Goal: Task Accomplishment & Management: Complete application form

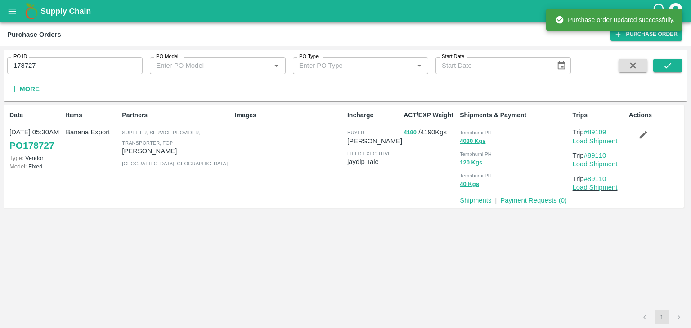
click at [62, 64] on input "178727" at bounding box center [74, 65] width 135 height 17
paste input "text"
click at [62, 64] on input "178727" at bounding box center [74, 65] width 135 height 17
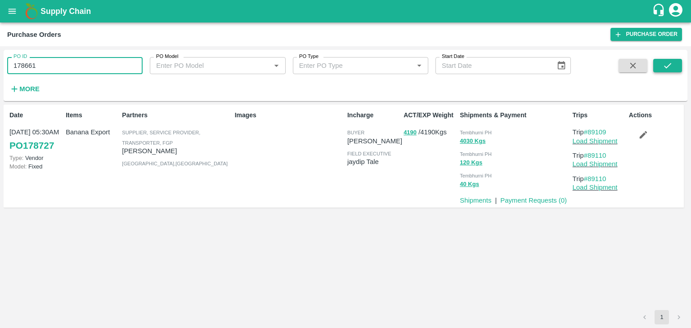
type input "178661"
click at [672, 70] on button "submit" at bounding box center [667, 65] width 29 height 13
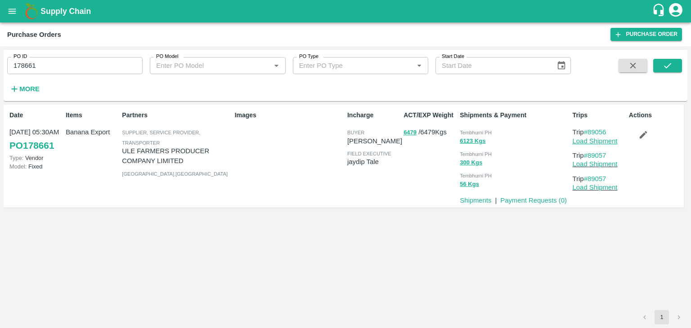
click at [601, 141] on link "Load Shipment" at bounding box center [594, 141] width 45 height 7
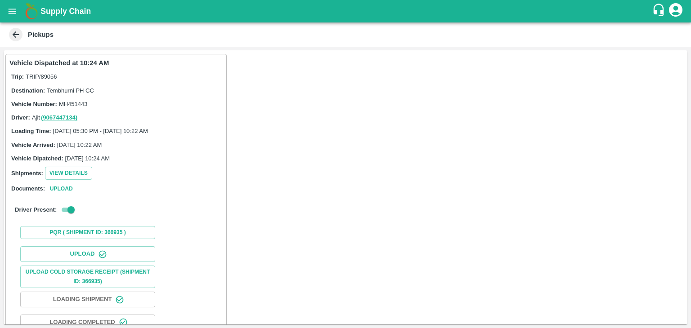
scroll to position [94, 0]
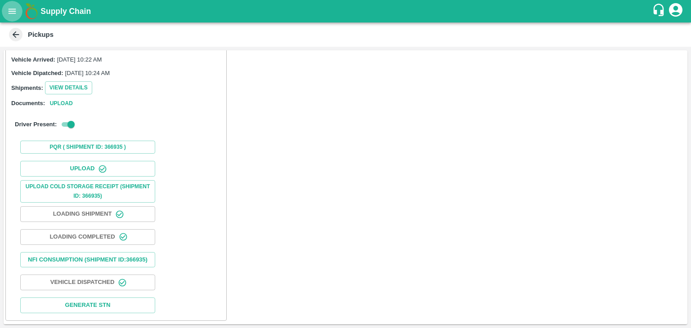
click at [7, 10] on button "open drawer" at bounding box center [12, 11] width 21 height 21
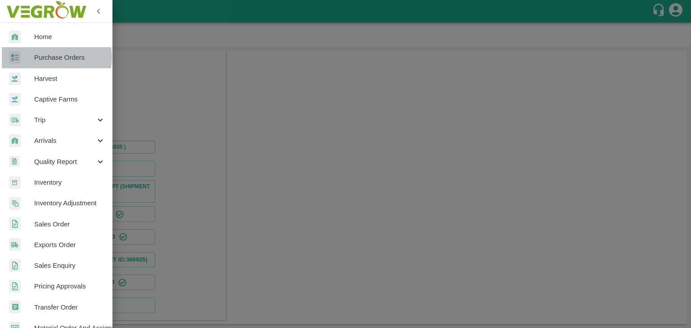
click at [54, 57] on span "Purchase Orders" at bounding box center [69, 58] width 71 height 10
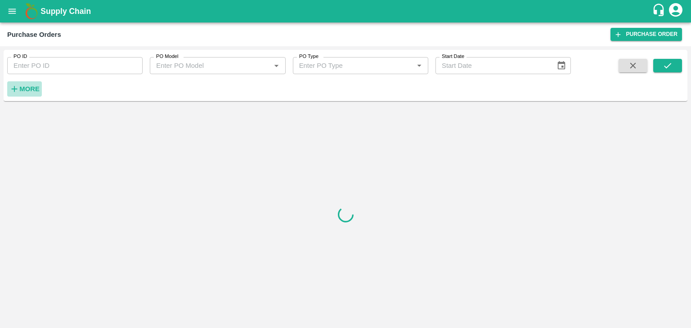
click at [32, 94] on h6 "More" at bounding box center [29, 89] width 20 height 12
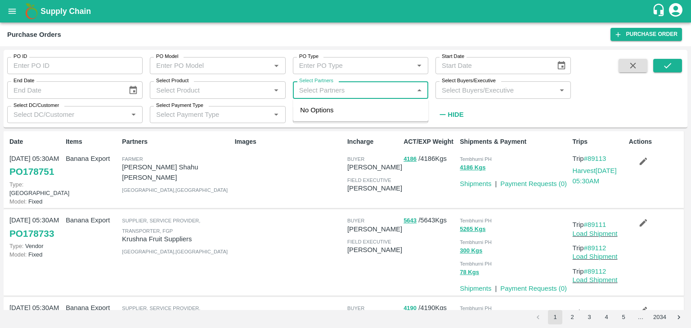
click at [346, 92] on input "Select Partners" at bounding box center [352, 90] width 115 height 12
type input "Varun R"
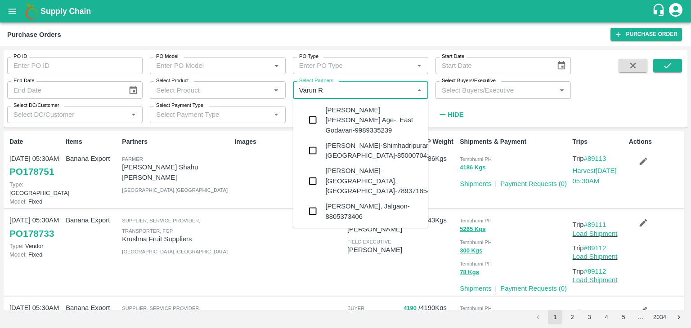
click at [379, 201] on div "VARUN RAMESHWAR AGRAWAL-Raver, Jalgaon-8805373406" at bounding box center [373, 211] width 96 height 20
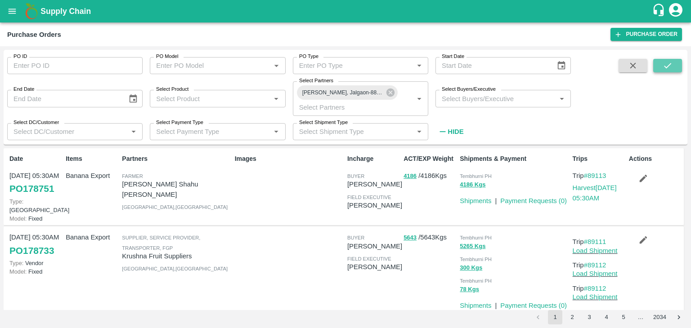
click at [673, 65] on button "submit" at bounding box center [667, 65] width 29 height 13
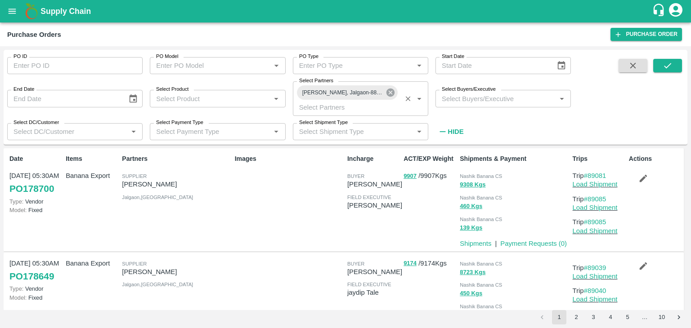
click at [392, 94] on icon at bounding box center [390, 93] width 8 height 8
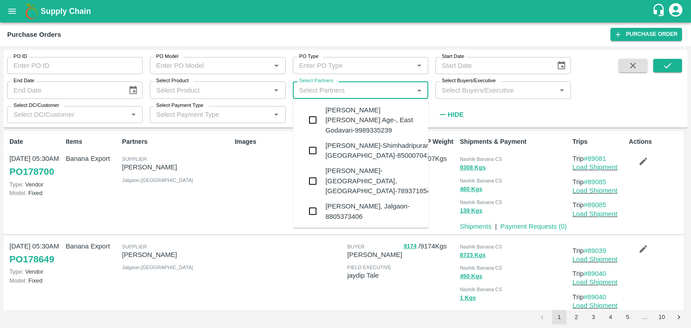
click at [365, 90] on input "Select Partners" at bounding box center [352, 90] width 115 height 12
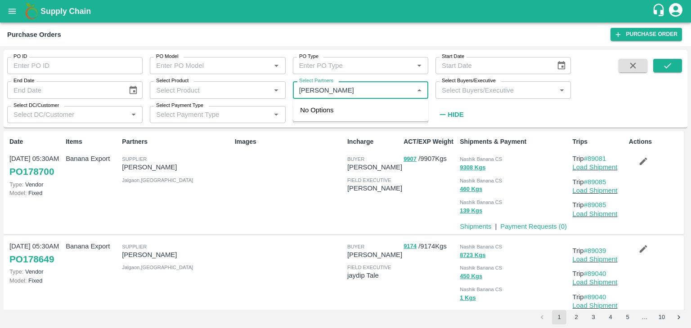
type input "Shreyansh"
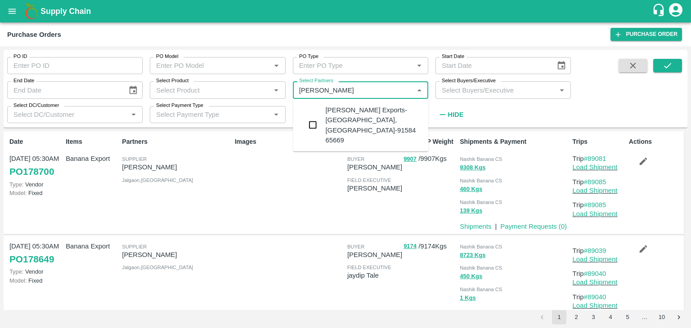
click at [371, 109] on div "Shreyansh Exports-Nashik, Nashik-91584 65669" at bounding box center [373, 125] width 96 height 40
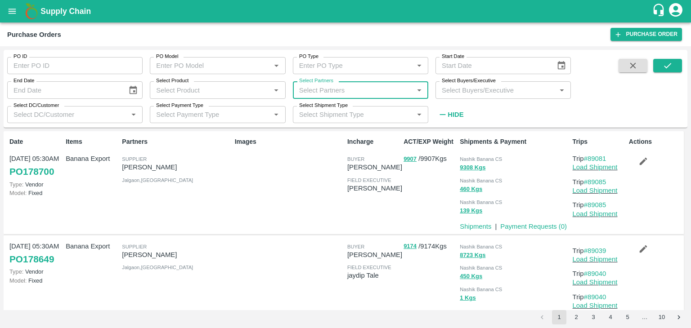
click at [393, 87] on input "Select Partners" at bounding box center [352, 90] width 115 height 12
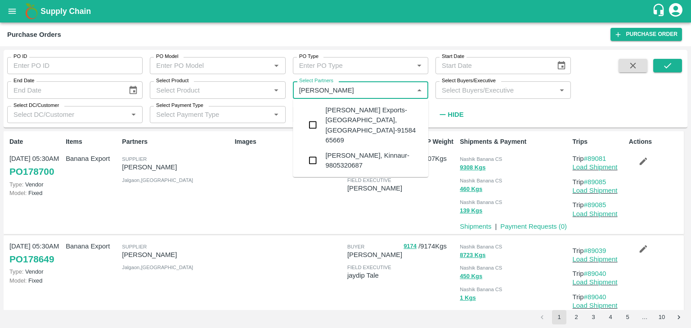
type input "Shreyansh"
click at [381, 110] on div "Shreyansh Exports-Nashik, Nashik-91584 65669" at bounding box center [373, 125] width 96 height 40
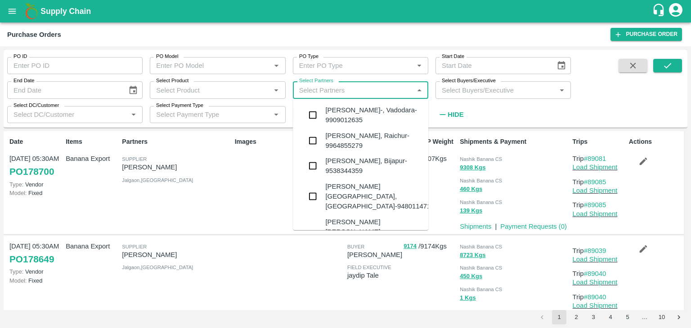
click at [371, 94] on input "Select Partners" at bounding box center [352, 90] width 115 height 12
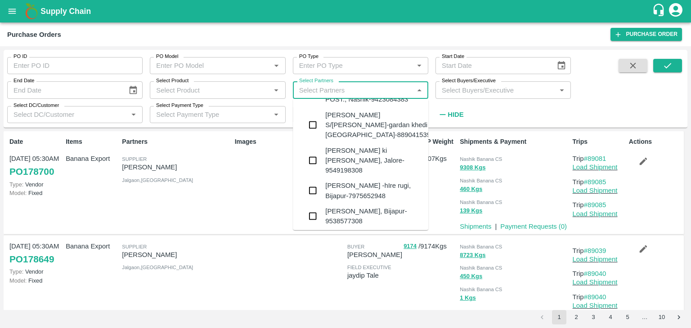
scroll to position [2880, 0]
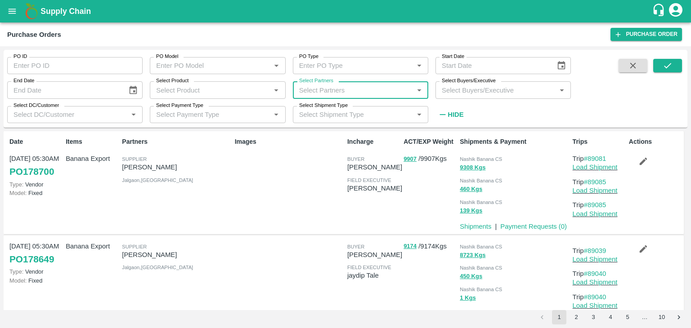
click at [352, 86] on input "Select Partners" at bounding box center [352, 90] width 115 height 12
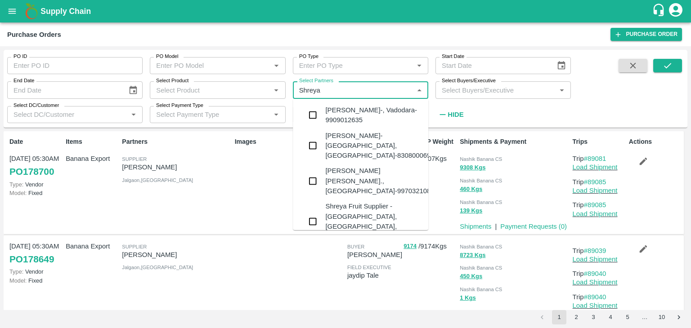
type input "Shreyan"
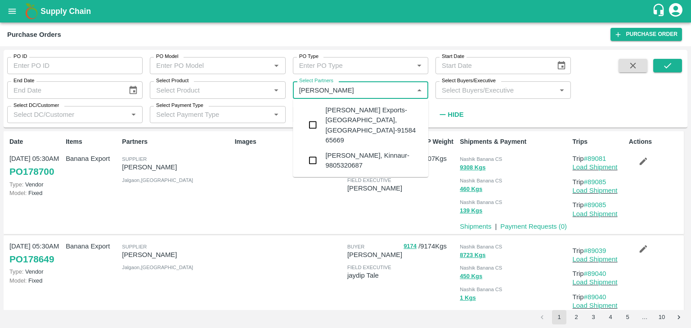
click at [359, 113] on div "Shreyansh Exports-Nashik, Nashik-91584 65669" at bounding box center [373, 125] width 96 height 40
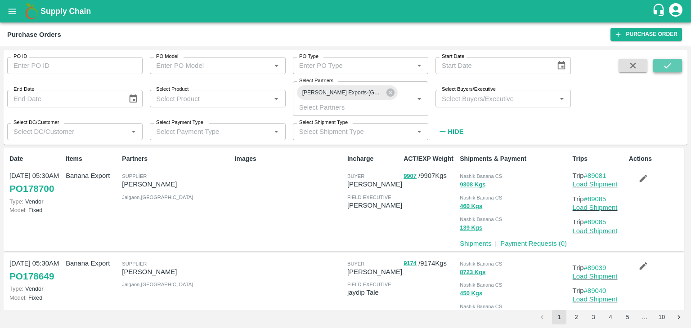
click at [667, 62] on icon "submit" at bounding box center [667, 66] width 10 height 10
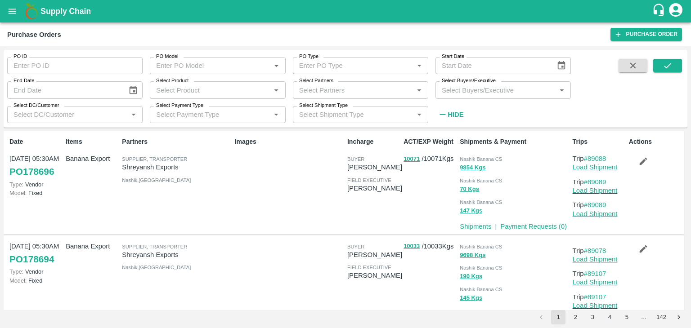
scroll to position [0, 0]
click at [669, 68] on icon "submit" at bounding box center [667, 66] width 10 height 10
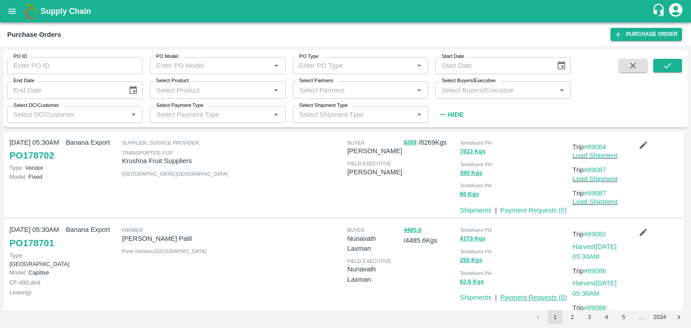
scroll to position [689, 0]
click at [570, 315] on button "2" at bounding box center [572, 317] width 14 height 14
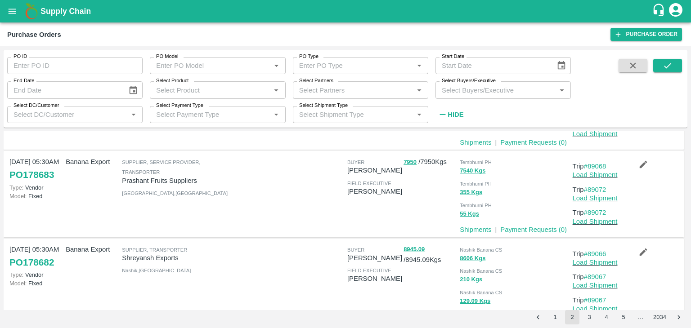
scroll to position [793, 0]
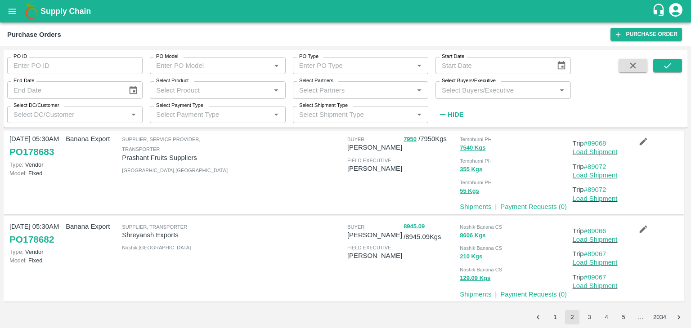
click at [585, 318] on button "3" at bounding box center [589, 317] width 14 height 14
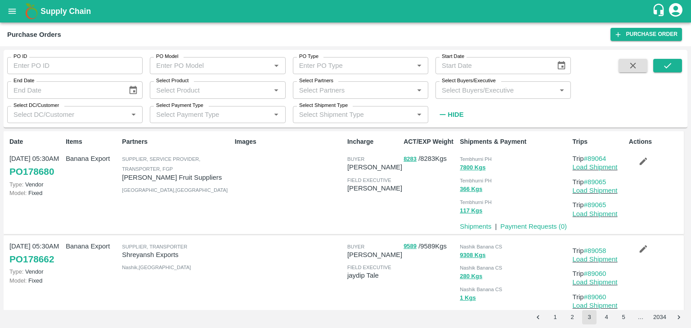
click at [77, 70] on input "PO ID" at bounding box center [74, 65] width 135 height 17
paste input "176995"
type input "176995"
click at [672, 63] on icon "submit" at bounding box center [667, 66] width 10 height 10
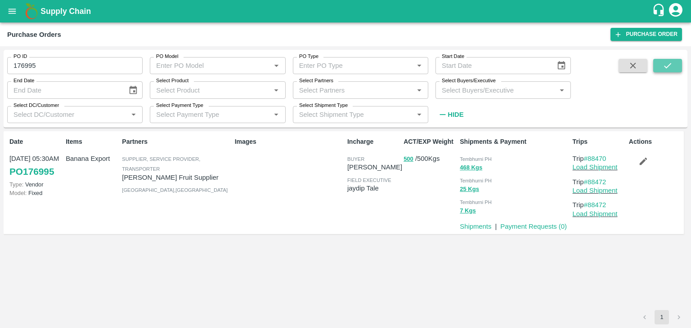
click at [672, 63] on icon "submit" at bounding box center [667, 66] width 10 height 10
click at [536, 226] on link "Payment Requests ( 0 )" at bounding box center [533, 226] width 67 height 7
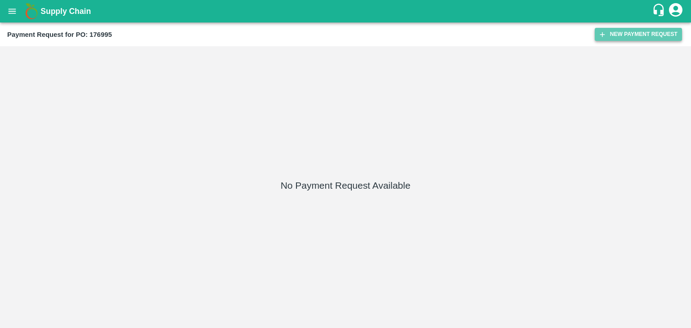
click at [621, 35] on button "New Payment Request" at bounding box center [637, 34] width 87 height 13
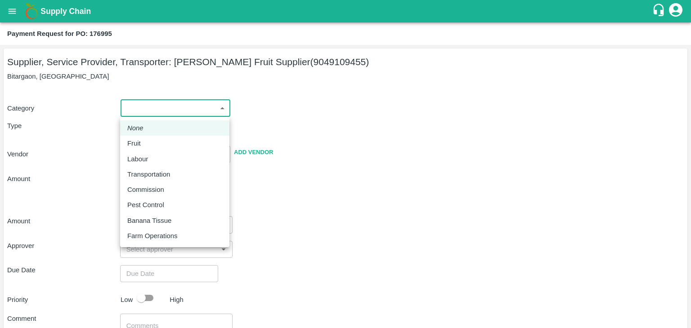
click at [167, 116] on body "Supply Chain Payment Request for PO: 176995 Supplier, Service Provider, Transpo…" at bounding box center [345, 164] width 691 height 328
click at [153, 141] on div "Fruit" at bounding box center [174, 144] width 95 height 10
type input "1"
type input "Kadambari Fruit Supplier - 9049109455(Supplier, Service Provider, Transporter)"
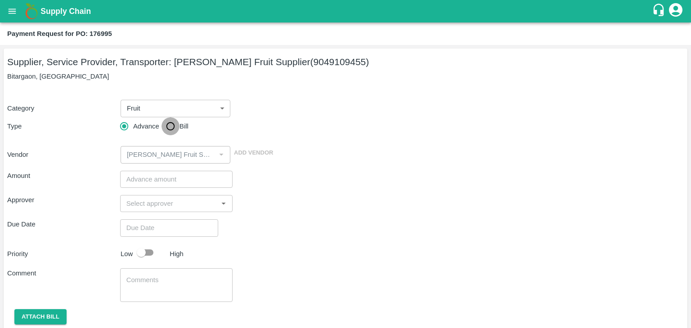
click at [175, 129] on input "Bill" at bounding box center [170, 126] width 18 height 18
radio input "true"
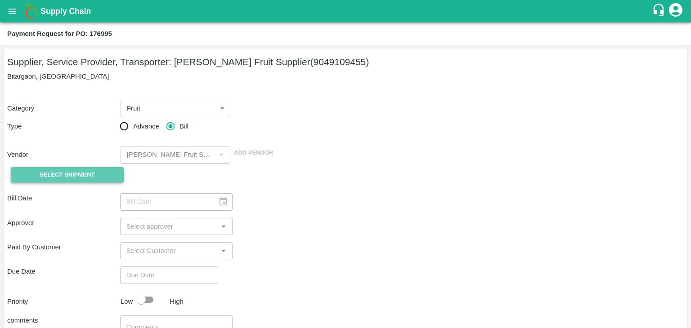
click at [97, 170] on button "Select Shipment" at bounding box center [67, 175] width 113 height 16
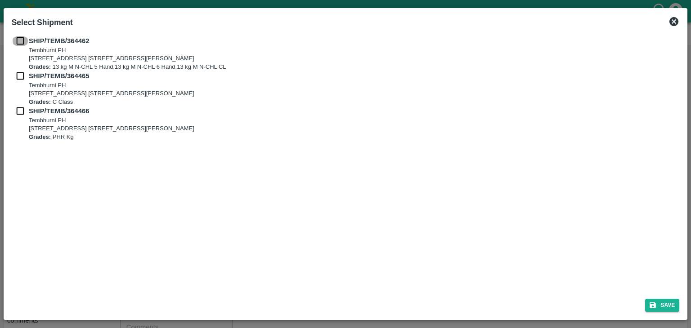
click at [21, 41] on input "checkbox" at bounding box center [20, 41] width 17 height 10
checkbox input "true"
click at [21, 73] on input "checkbox" at bounding box center [20, 76] width 17 height 10
checkbox input "true"
click at [21, 110] on input "checkbox" at bounding box center [20, 111] width 17 height 10
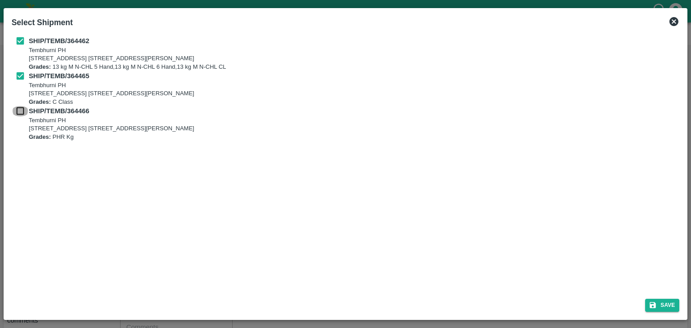
checkbox input "true"
click at [674, 302] on button "Save" at bounding box center [662, 305] width 34 height 13
type input "18/09/2025"
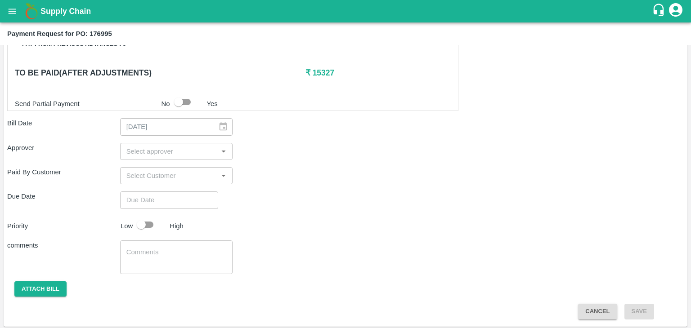
scroll to position [401, 0]
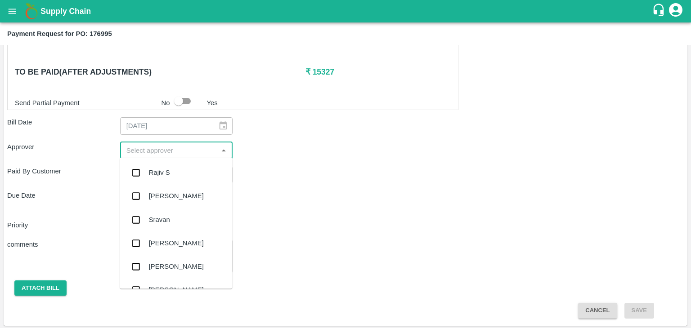
click at [185, 152] on input "input" at bounding box center [169, 151] width 93 height 12
type input "Ajit"
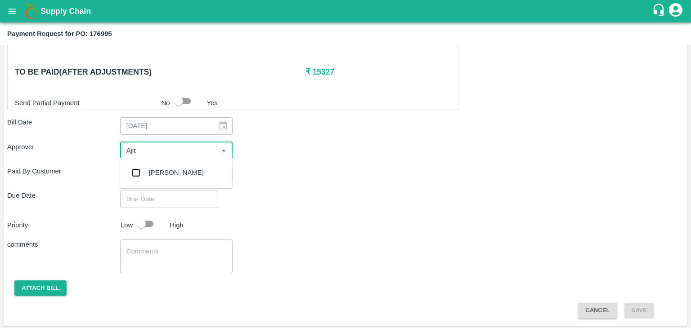
click at [165, 176] on div "[PERSON_NAME]" at bounding box center [176, 173] width 55 height 10
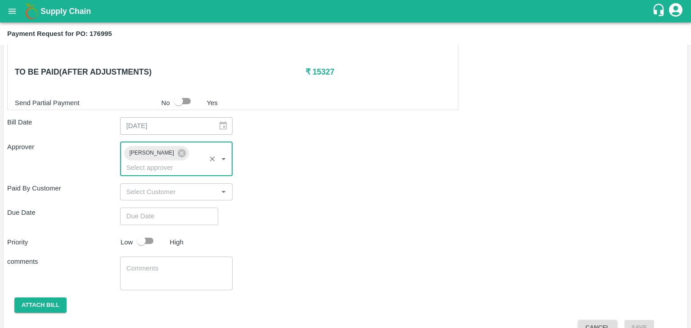
type input "DD/MM/YYYY hh:mm aa"
click at [183, 208] on input "DD/MM/YYYY hh:mm aa" at bounding box center [166, 216] width 92 height 17
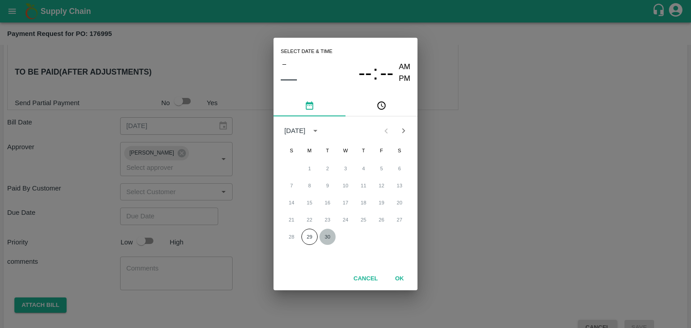
click at [328, 234] on button "30" at bounding box center [327, 237] width 16 height 16
type input "[DATE] 12:00 AM"
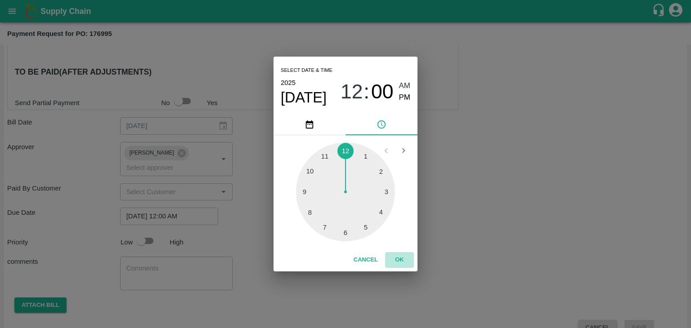
click at [398, 259] on button "OK" at bounding box center [399, 260] width 29 height 16
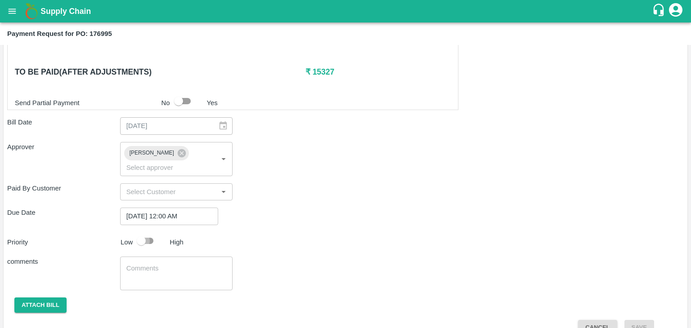
click at [155, 232] on input "checkbox" at bounding box center [141, 240] width 51 height 17
checkbox input "true"
click at [176, 264] on textarea at bounding box center [176, 273] width 100 height 19
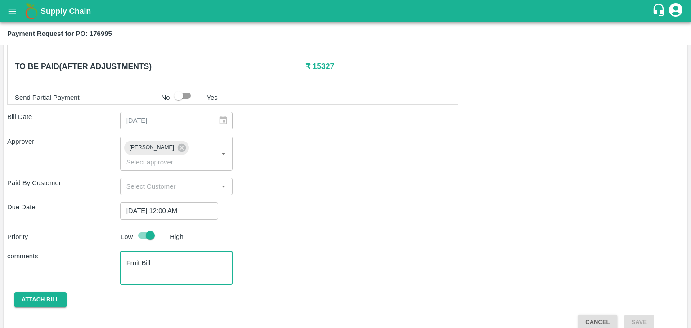
type textarea "Fruit Bill"
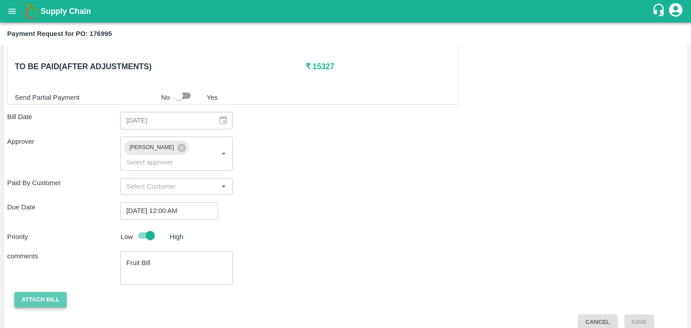
click at [41, 292] on button "Attach bill" at bounding box center [40, 300] width 52 height 16
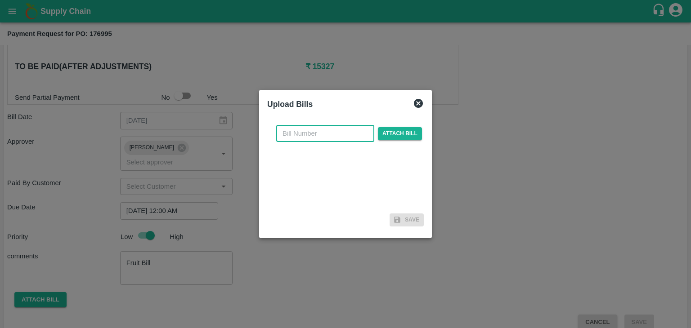
click at [322, 132] on input "text" at bounding box center [325, 133] width 98 height 17
type input "30"
click at [384, 134] on span "Attach bill" at bounding box center [400, 133] width 44 height 13
click at [0, 0] on input "Attach bill" at bounding box center [0, 0] width 0 height 0
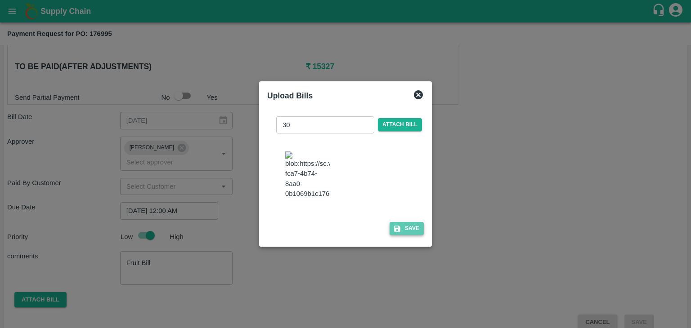
click at [405, 233] on button "Save" at bounding box center [406, 228] width 34 height 13
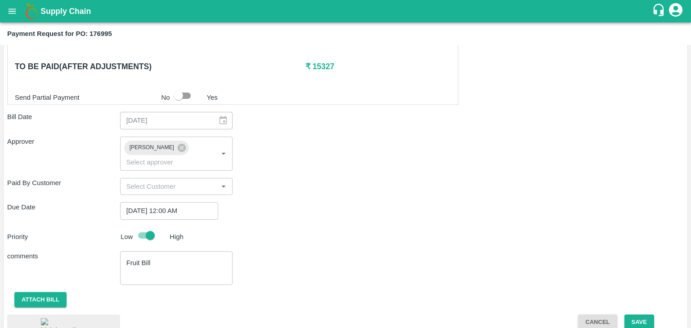
scroll to position [468, 0]
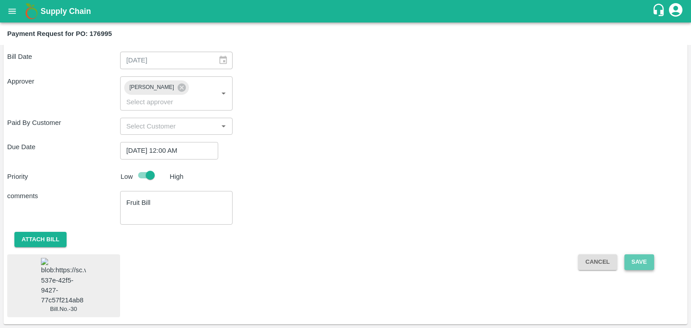
click at [640, 255] on button "Save" at bounding box center [639, 263] width 30 height 16
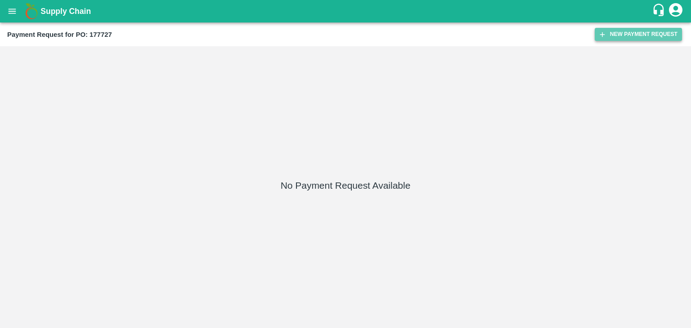
click at [636, 35] on button "New Payment Request" at bounding box center [637, 34] width 87 height 13
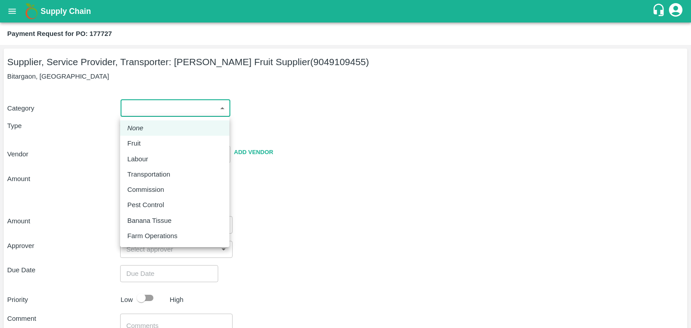
click at [135, 107] on body "Supply Chain Payment Request for PO: 177727 Supplier, Service Provider, Transpo…" at bounding box center [345, 164] width 691 height 328
click at [140, 143] on div "Fruit" at bounding box center [136, 144] width 18 height 10
type input "1"
type input "Kadambari Fruit Supplier - 9049109455(Supplier, Service Provider, Transporter)"
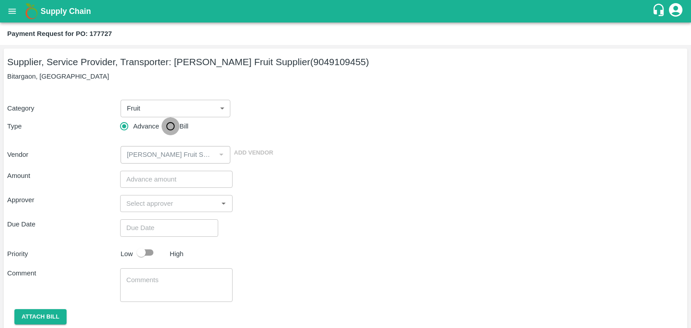
click at [163, 132] on input "Bill" at bounding box center [170, 126] width 18 height 18
radio input "true"
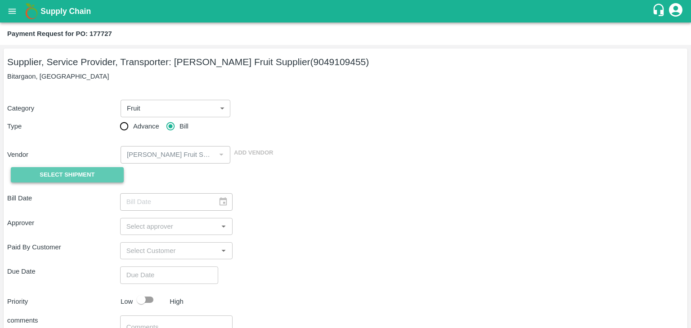
click at [67, 179] on span "Select Shipment" at bounding box center [67, 175] width 55 height 10
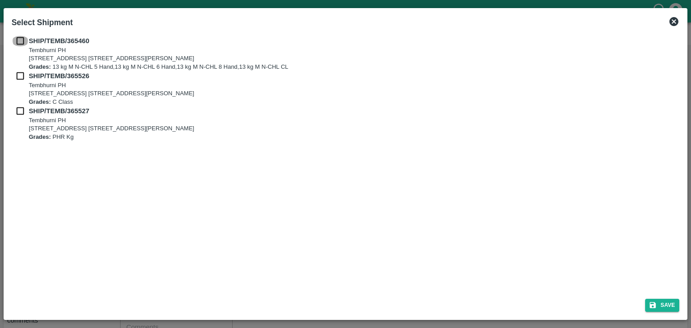
click at [20, 39] on input "checkbox" at bounding box center [20, 41] width 17 height 10
checkbox input "true"
click at [18, 78] on input "checkbox" at bounding box center [20, 76] width 17 height 10
checkbox input "true"
click at [19, 108] on input "checkbox" at bounding box center [20, 111] width 17 height 10
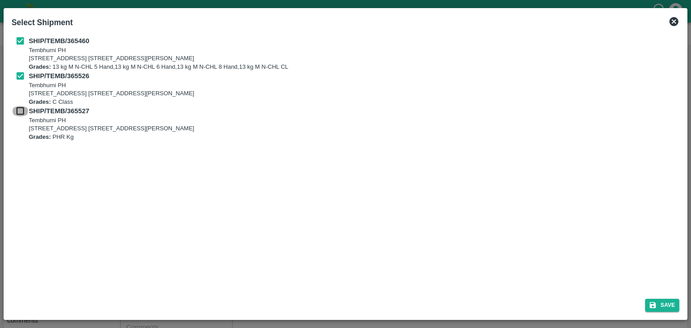
checkbox input "true"
click at [650, 306] on icon "submit" at bounding box center [653, 305] width 6 height 6
type input "21/09/2025"
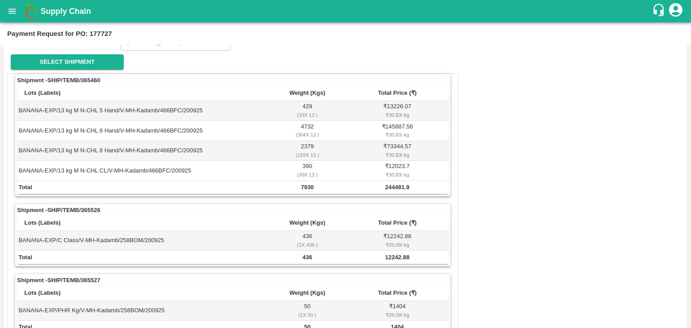
scroll to position [421, 0]
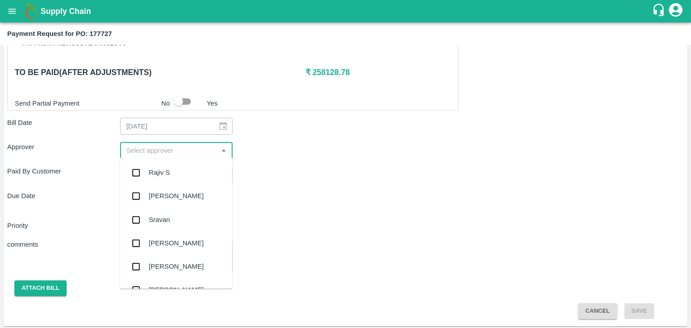
click at [151, 152] on input "input" at bounding box center [169, 151] width 93 height 12
type input "Ajit"
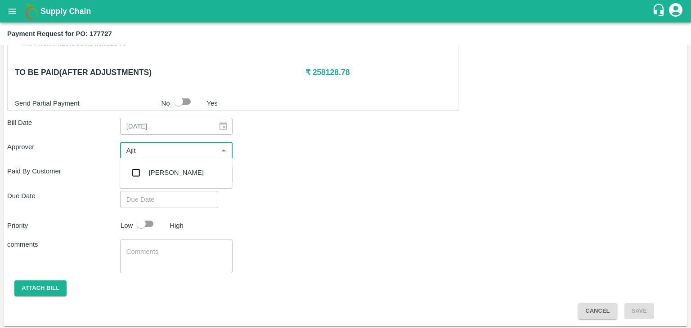
click at [164, 171] on div "[PERSON_NAME]" at bounding box center [176, 173] width 55 height 10
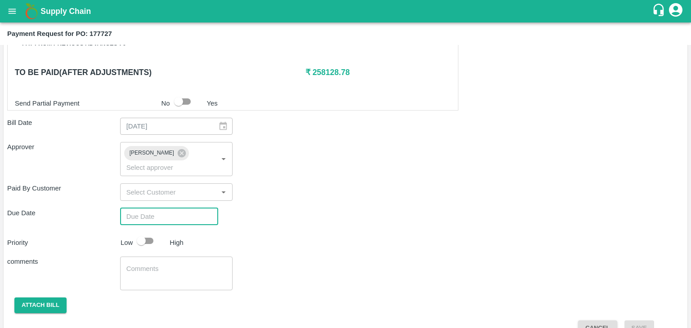
type input "DD/MM/YYYY hh:mm aa"
click at [188, 208] on input "DD/MM/YYYY hh:mm aa" at bounding box center [166, 216] width 92 height 17
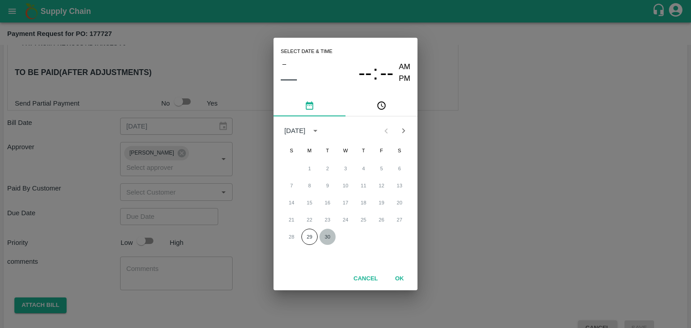
click at [323, 239] on button "30" at bounding box center [327, 237] width 16 height 16
type input "[DATE] 12:00 AM"
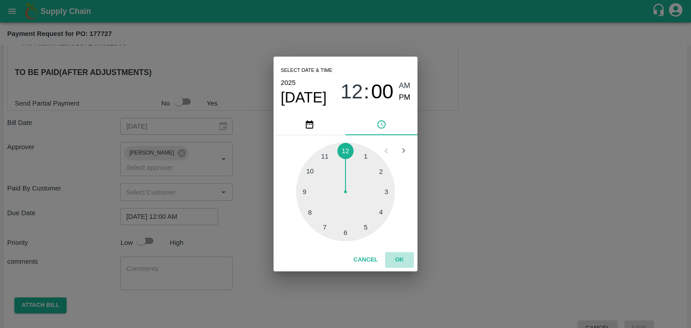
click at [401, 257] on button "OK" at bounding box center [399, 260] width 29 height 16
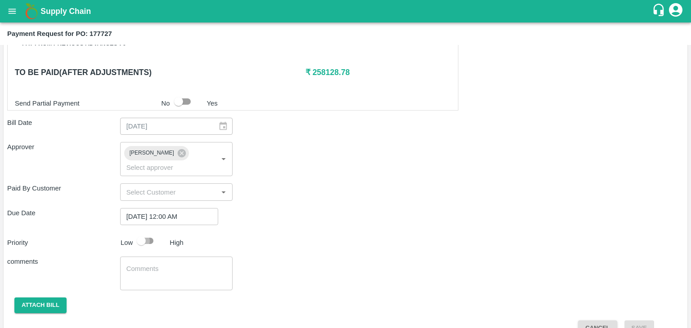
click at [147, 232] on input "checkbox" at bounding box center [141, 240] width 51 height 17
checkbox input "true"
click at [183, 264] on textarea at bounding box center [176, 273] width 100 height 19
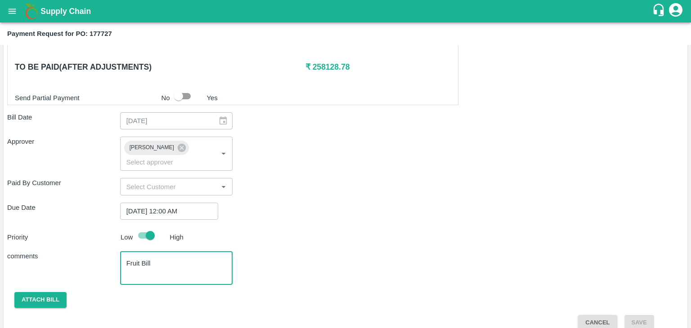
type textarea "Fruit Bill"
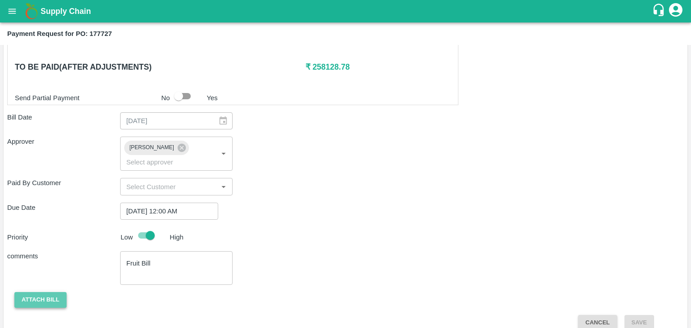
click at [38, 292] on button "Attach bill" at bounding box center [40, 300] width 52 height 16
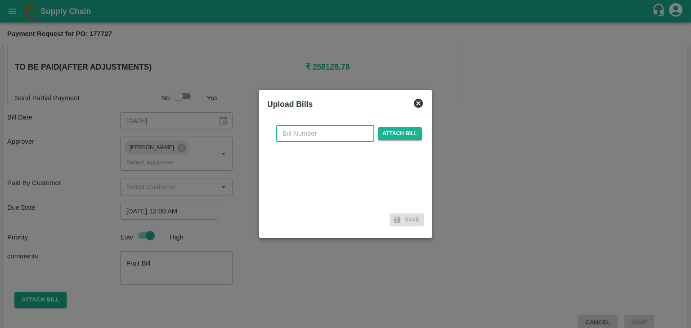
click at [330, 133] on input "text" at bounding box center [325, 133] width 98 height 17
type input "31"
click at [401, 130] on span "Attach bill" at bounding box center [400, 133] width 44 height 13
click at [0, 0] on input "Attach bill" at bounding box center [0, 0] width 0 height 0
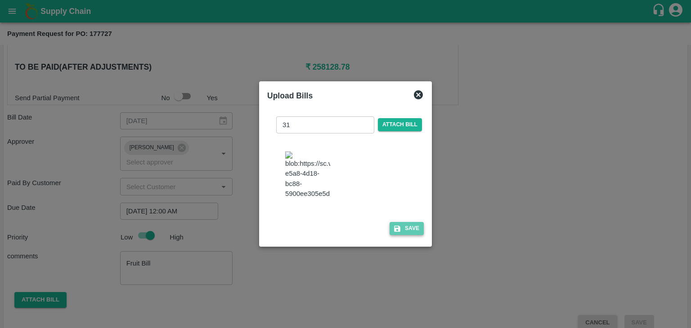
click at [414, 235] on button "Save" at bounding box center [406, 228] width 34 height 13
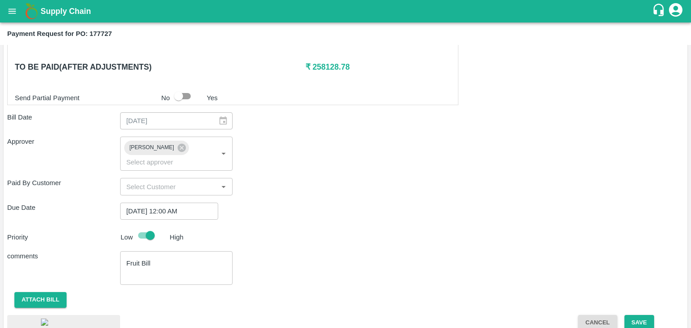
scroll to position [489, 0]
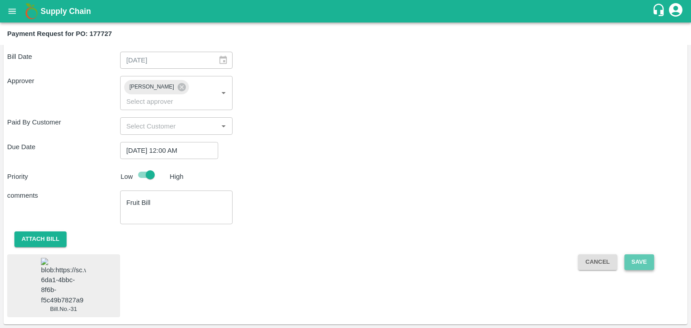
click at [639, 255] on button "Save" at bounding box center [639, 263] width 30 height 16
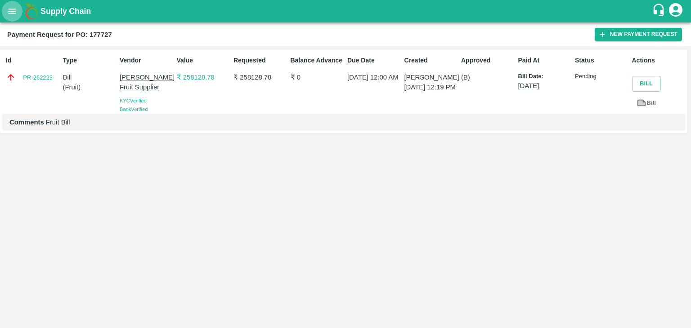
click at [11, 13] on icon "open drawer" at bounding box center [12, 11] width 10 height 10
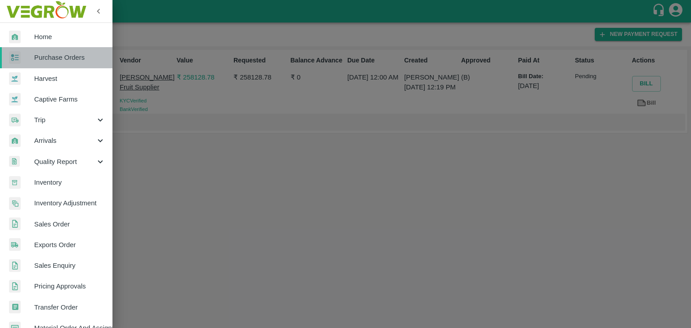
click at [62, 59] on span "Purchase Orders" at bounding box center [69, 58] width 71 height 10
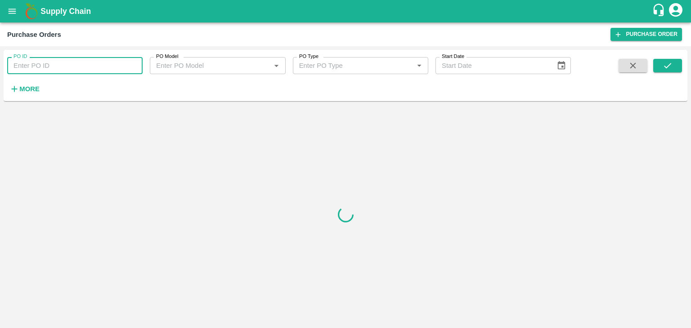
click at [116, 69] on input "PO ID" at bounding box center [74, 65] width 135 height 17
paste input "178243"
type input "178243"
click at [671, 70] on icon "submit" at bounding box center [667, 66] width 10 height 10
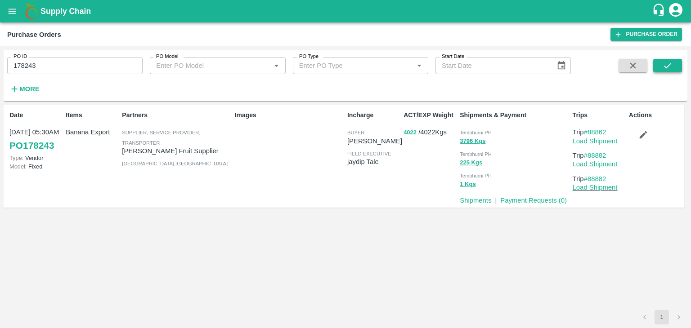
click at [671, 70] on icon "submit" at bounding box center [667, 66] width 10 height 10
click at [536, 201] on link "Payment Requests ( 0 )" at bounding box center [533, 200] width 67 height 7
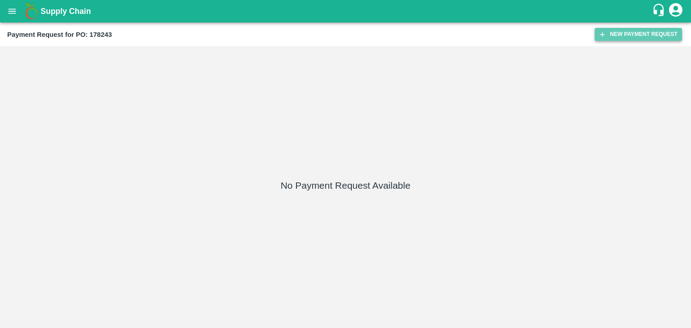
click at [630, 33] on button "New Payment Request" at bounding box center [637, 34] width 87 height 13
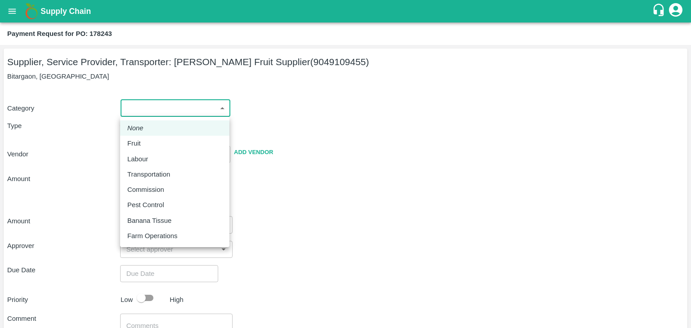
drag, startPoint x: 137, startPoint y: 108, endPoint x: 139, endPoint y: 146, distance: 37.8
click at [139, 146] on body "Supply Chain Payment Request for PO: 178243 Supplier, Service Provider, Transpo…" at bounding box center [345, 164] width 691 height 328
click at [139, 146] on p "Fruit" at bounding box center [133, 144] width 13 height 10
type input "1"
type input "[PERSON_NAME] Fruit Supplier - 9049109455(Supplier, Service Provider, Transport…"
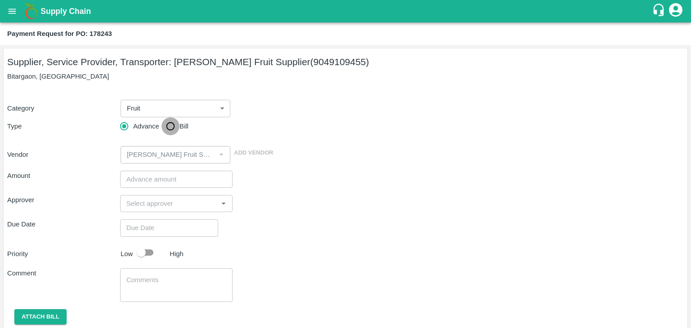
click at [164, 127] on input "Bill" at bounding box center [170, 126] width 18 height 18
radio input "true"
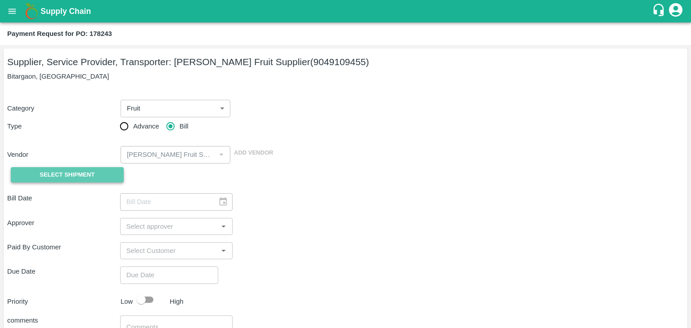
click at [71, 173] on span "Select Shipment" at bounding box center [67, 175] width 55 height 10
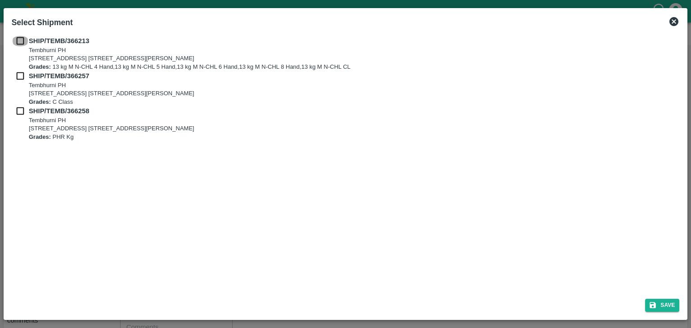
drag, startPoint x: 17, startPoint y: 37, endPoint x: 20, endPoint y: 72, distance: 34.8
click at [20, 72] on div "SHIP/TEMB/366213 [STREET_ADDRESS] E-5, YASHSHREE INDUSTRIES, M.I.D.C., A/P TEMB…" at bounding box center [346, 88] width 668 height 105
click at [20, 80] on input "checkbox" at bounding box center [20, 76] width 17 height 10
checkbox input "true"
click at [18, 39] on input "checkbox" at bounding box center [20, 41] width 17 height 10
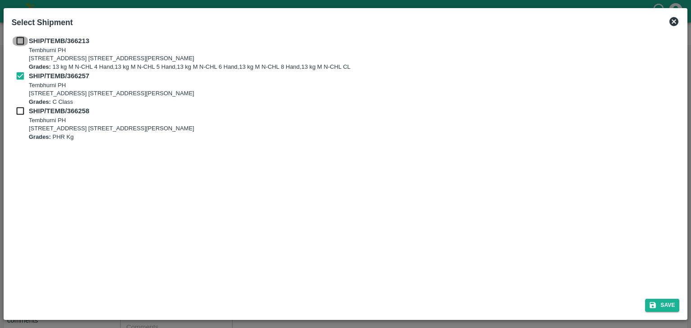
checkbox input "true"
click at [22, 113] on input "checkbox" at bounding box center [20, 111] width 17 height 10
checkbox input "true"
click at [670, 307] on button "Save" at bounding box center [662, 305] width 34 height 13
type input "[DATE]"
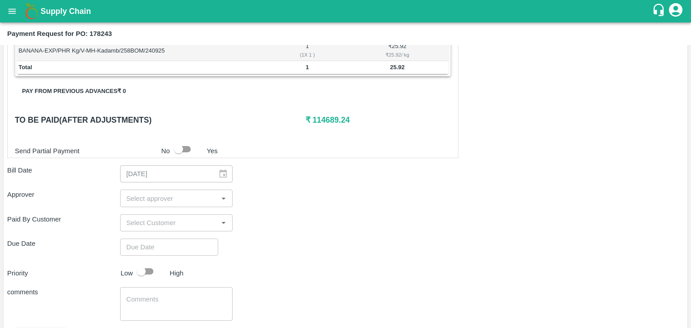
scroll to position [441, 0]
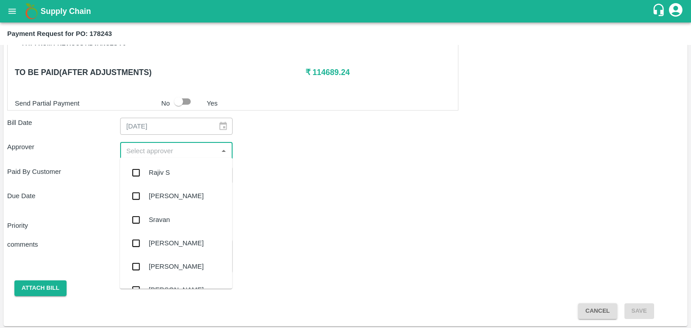
click at [175, 148] on input "input" at bounding box center [169, 151] width 93 height 12
type input "Ajit"
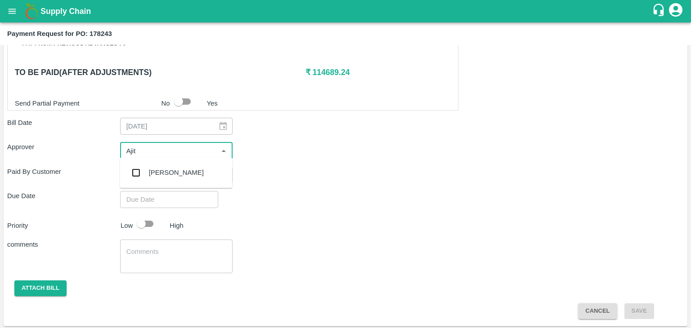
click at [183, 171] on div "[PERSON_NAME]" at bounding box center [176, 172] width 112 height 23
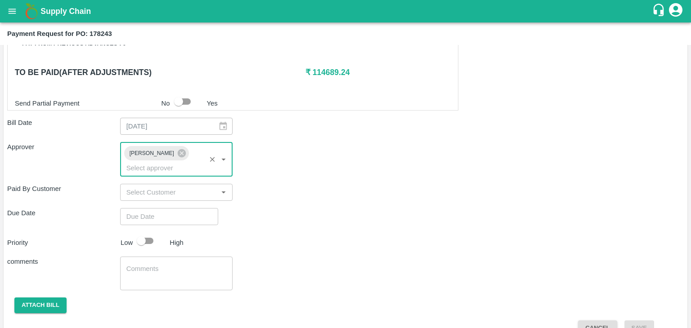
type input "DD/MM/YYYY hh:mm aa"
click at [192, 208] on input "DD/MM/YYYY hh:mm aa" at bounding box center [166, 216] width 92 height 17
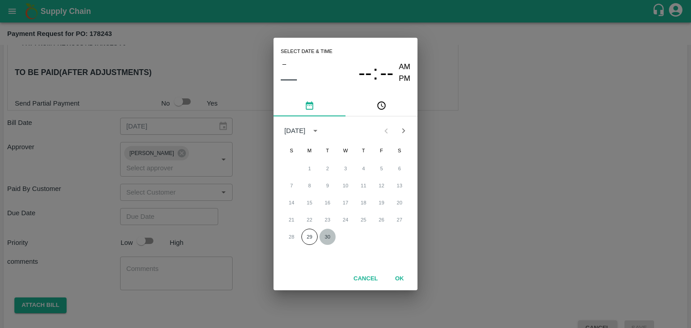
click at [325, 235] on button "30" at bounding box center [327, 237] width 16 height 16
type input "[DATE] 12:00 AM"
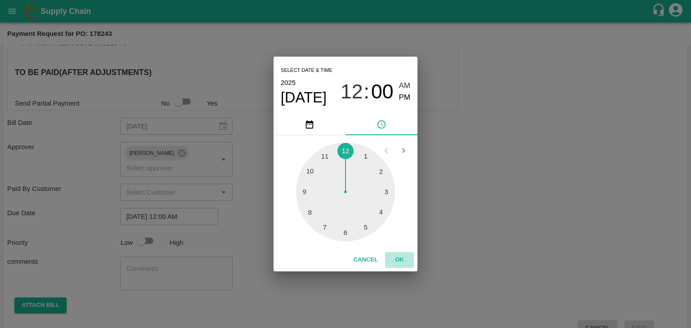
click at [403, 260] on button "OK" at bounding box center [399, 260] width 29 height 16
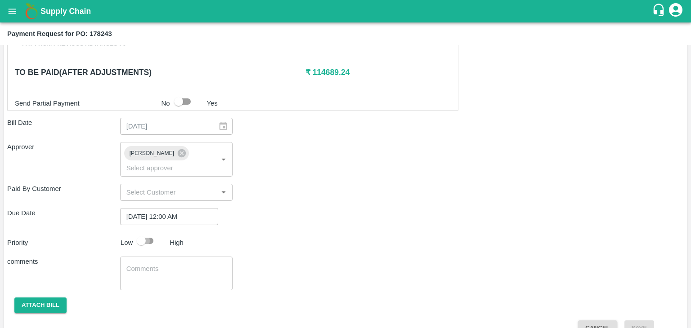
click at [150, 232] on input "checkbox" at bounding box center [141, 240] width 51 height 17
checkbox input "true"
drag, startPoint x: 201, startPoint y: 275, endPoint x: 212, endPoint y: 264, distance: 15.3
click at [212, 264] on div "x ​" at bounding box center [176, 274] width 113 height 34
click at [212, 264] on textarea at bounding box center [176, 273] width 100 height 19
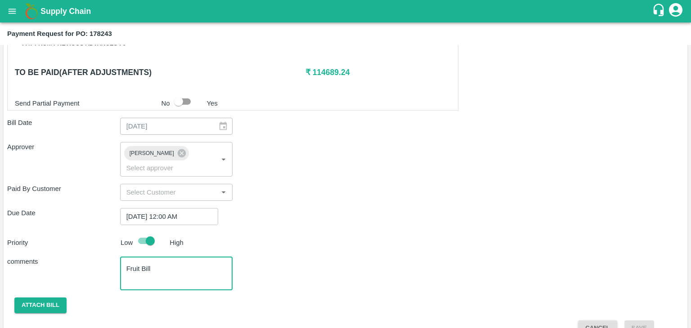
scroll to position [446, 0]
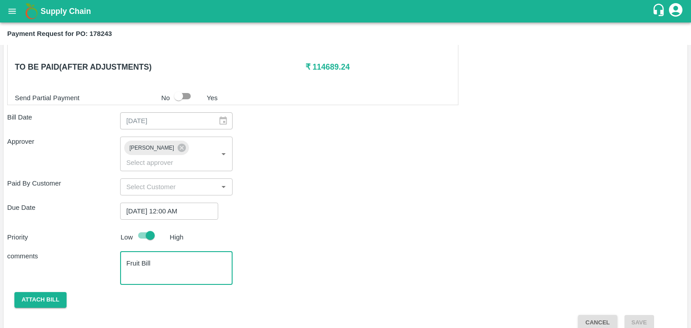
type textarea "Fruit Bill"
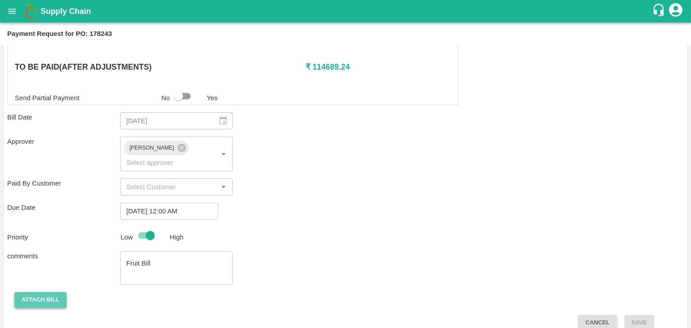
click at [28, 292] on button "Attach bill" at bounding box center [40, 300] width 52 height 16
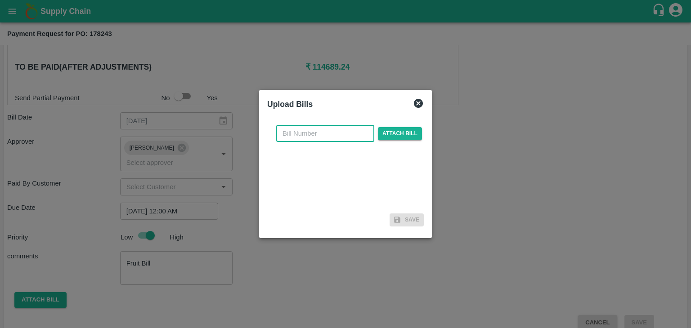
click at [342, 134] on input "text" at bounding box center [325, 133] width 98 height 17
type input "32"
click at [404, 127] on span "Attach bill" at bounding box center [400, 133] width 44 height 13
click at [0, 0] on input "Attach bill" at bounding box center [0, 0] width 0 height 0
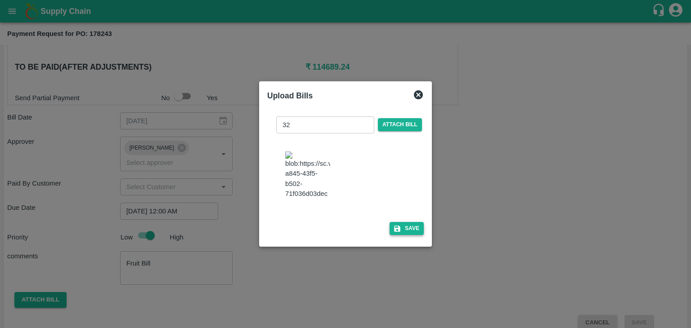
click at [403, 231] on button "Save" at bounding box center [406, 228] width 34 height 13
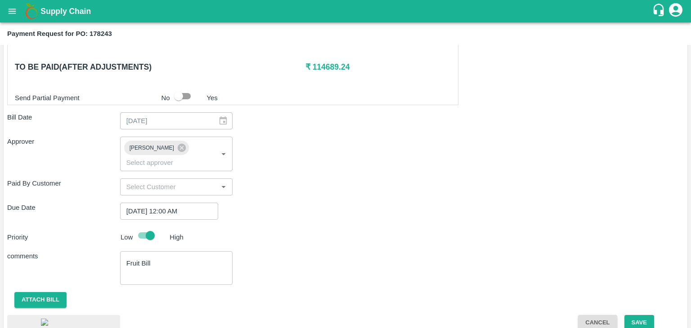
scroll to position [503, 0]
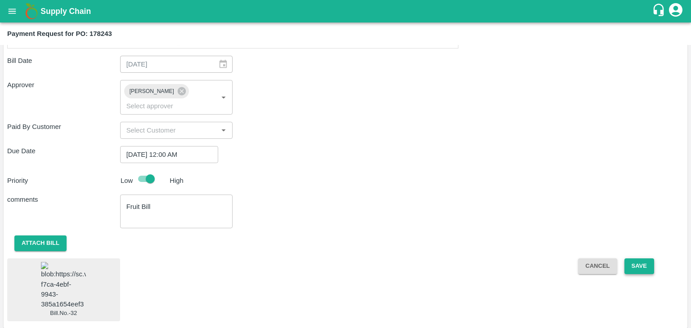
click at [637, 259] on button "Save" at bounding box center [639, 267] width 30 height 16
